Goal: Task Accomplishment & Management: Manage account settings

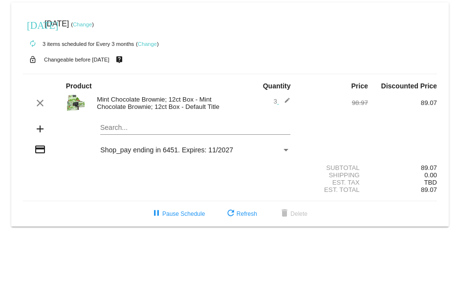
click at [152, 44] on link "Change" at bounding box center [147, 44] width 19 height 6
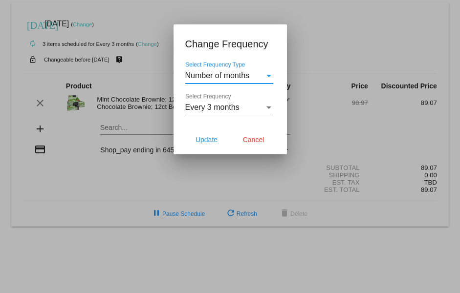
click at [243, 113] on div "Every 3 months Select Frequency" at bounding box center [229, 104] width 88 height 22
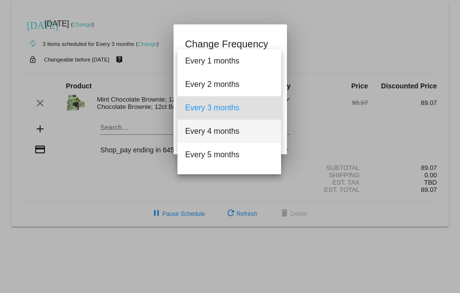
click at [232, 134] on span "Every 4 months" at bounding box center [229, 131] width 88 height 23
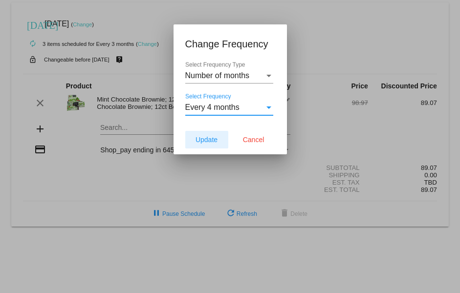
click at [204, 139] on span "Update" at bounding box center [207, 140] width 22 height 8
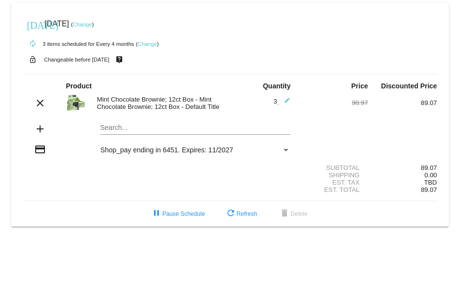
click at [92, 22] on link "Change" at bounding box center [82, 25] width 19 height 6
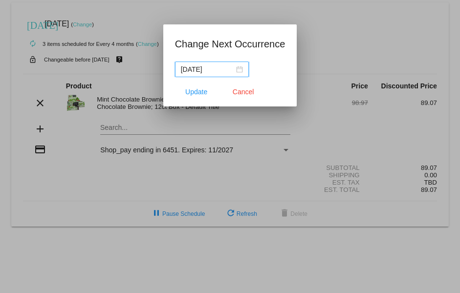
click at [240, 69] on div "[DATE]" at bounding box center [212, 69] width 62 height 11
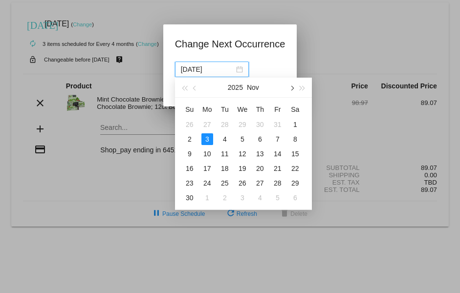
click at [291, 86] on span "button" at bounding box center [291, 88] width 5 height 5
click at [293, 87] on button "button" at bounding box center [291, 88] width 11 height 20
click at [208, 166] on div "19" at bounding box center [207, 169] width 12 height 12
type input "[DATE]"
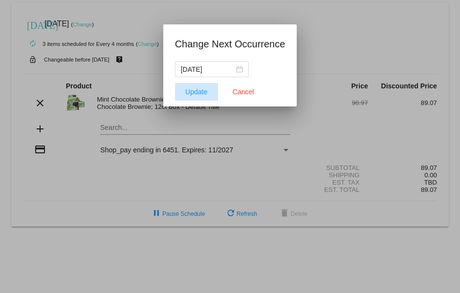
click at [200, 94] on span "Update" at bounding box center [196, 92] width 22 height 8
